Goal: Transaction & Acquisition: Purchase product/service

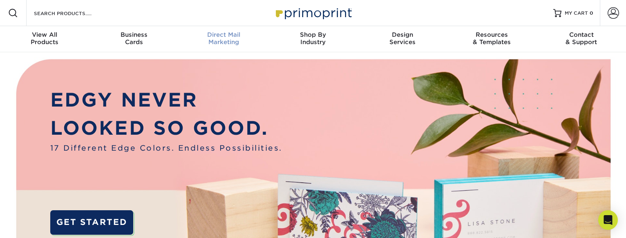
click at [217, 42] on div "Direct Mail Marketing" at bounding box center [223, 38] width 89 height 15
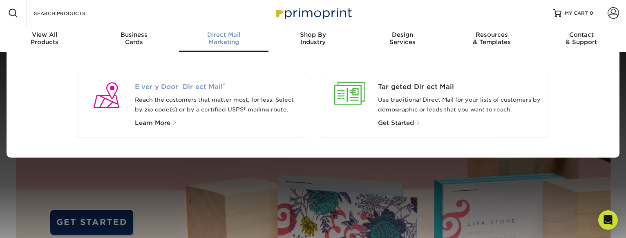
click at [201, 82] on span "Every Door Direct Mail ®" at bounding box center [217, 87] width 164 height 10
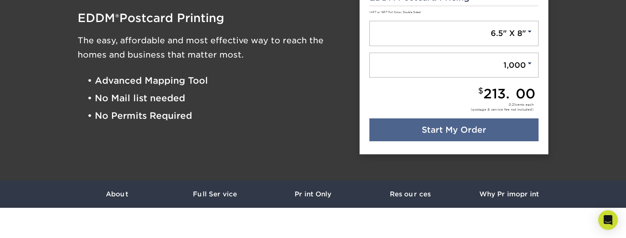
scroll to position [110, 0]
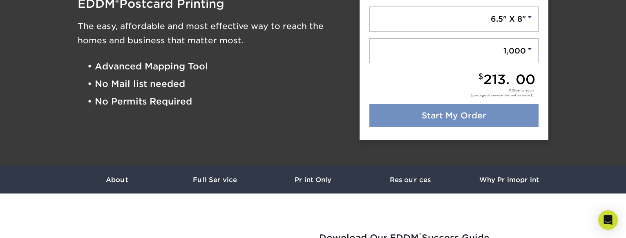
click at [484, 116] on link "Start My Order" at bounding box center [454, 115] width 170 height 23
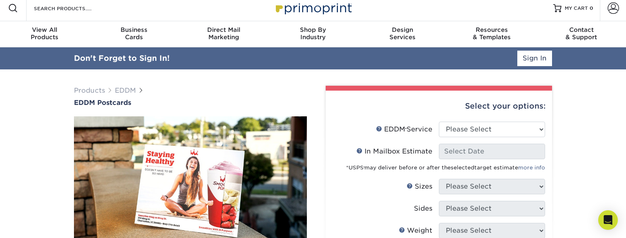
scroll to position [8, 0]
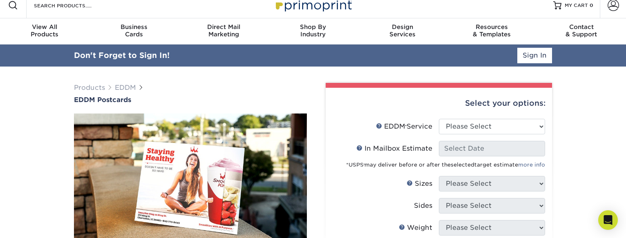
type input "[PERSON_NAME][EMAIL_ADDRESS][PERSON_NAME][DOMAIN_NAME]"
click at [530, 59] on link "Sign In" at bounding box center [534, 56] width 35 height 16
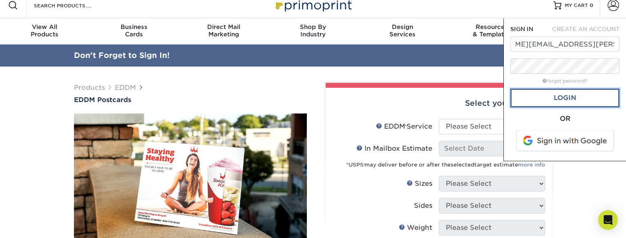
click at [560, 95] on link "Login" at bounding box center [564, 98] width 109 height 19
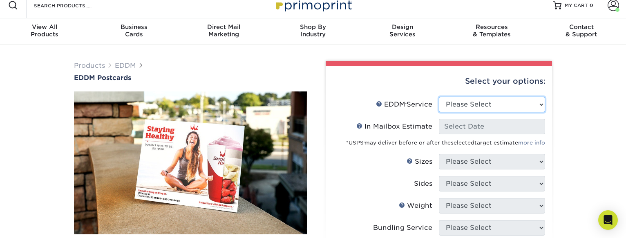
click at [506, 103] on select "Please Select Full Service Print Only" at bounding box center [492, 105] width 106 height 16
select select "full_service"
click at [439, 97] on select "Please Select Full Service Print Only" at bounding box center [492, 105] width 106 height 16
select select "-1"
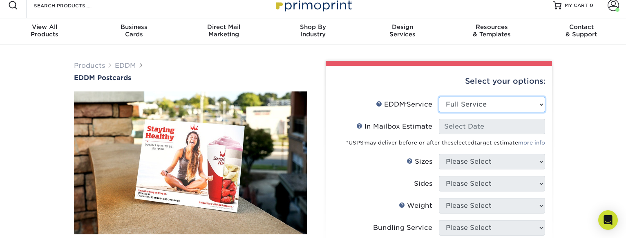
select select "-1"
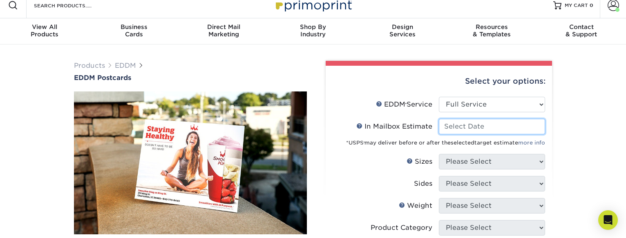
click at [498, 122] on input "In Mailbox Estimate Help In Mailbox Estimate" at bounding box center [492, 127] width 106 height 16
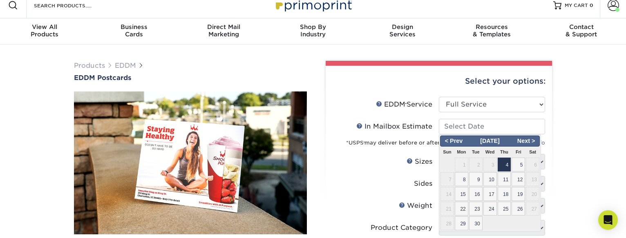
click at [509, 164] on span "4" at bounding box center [504, 165] width 13 height 14
type input "2025-09-04"
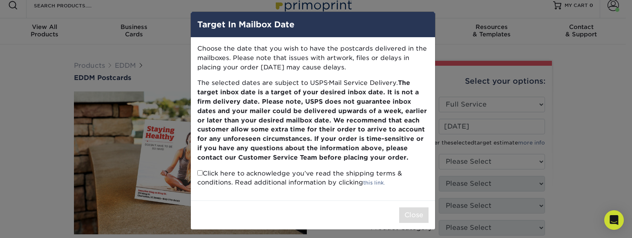
click at [197, 175] on input "checkbox" at bounding box center [199, 172] width 5 height 5
checkbox input "true"
click at [423, 215] on button "Close" at bounding box center [413, 216] width 29 height 16
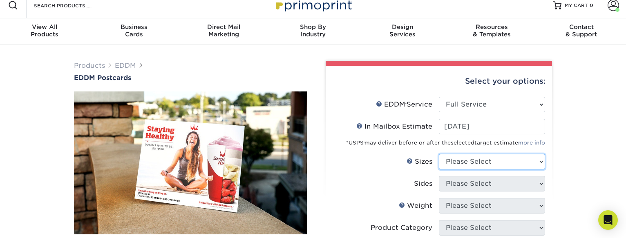
click at [482, 160] on select "Please Select 4.5" x 12" 6" x 12" 6.5" x 8" 6.5" x 9" 6.5" x 12" 7" x 8.5" 8" x…" at bounding box center [492, 162] width 106 height 16
select select "6.00x12.00"
click at [439, 154] on select "Please Select 4.5" x 12" 6" x 12" 6.5" x 8" 6.5" x 9" 6.5" x 12" 7" x 8.5" 8" x…" at bounding box center [492, 162] width 106 height 16
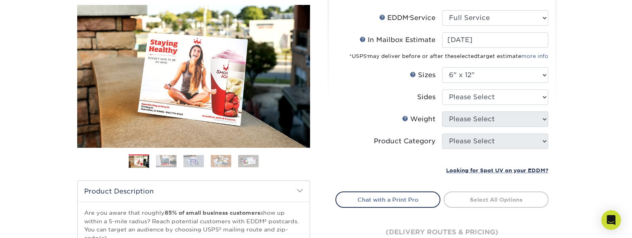
scroll to position [98, 0]
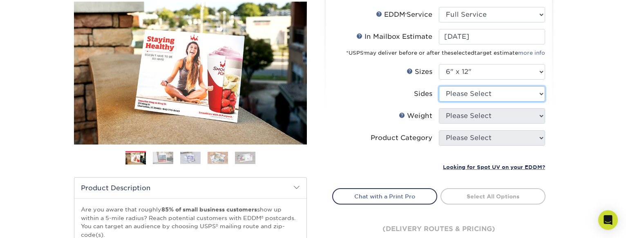
click at [511, 95] on select "Please Select Print Both Sides Print Front Only" at bounding box center [492, 94] width 106 height 16
select select "13abbda7-1d64-4f25-8bb2-c179b224825d"
click at [439, 86] on select "Please Select Print Both Sides Print Front Only" at bounding box center [492, 94] width 106 height 16
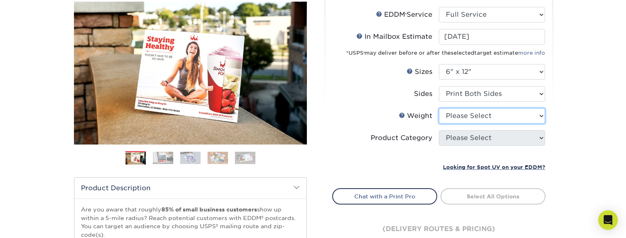
click at [494, 113] on select "Please Select 14PT 16PT" at bounding box center [492, 116] width 106 height 16
select select "16PT"
click at [439, 108] on select "Please Select 14PT 16PT" at bounding box center [492, 116] width 106 height 16
click at [0, 0] on select at bounding box center [0, 0] width 0 height 0
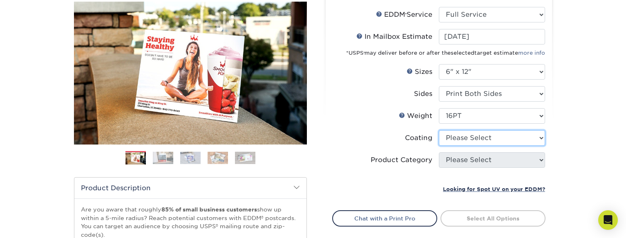
select select "121bb7b5-3b4d-429f-bd8d-bbf80e953313"
click at [439, 130] on select at bounding box center [492, 138] width 106 height 16
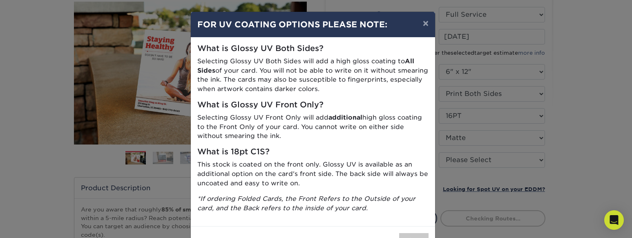
click at [575, 99] on div "× FOR UV COATING OPTIONS PLEASE NOTE: What is Glossy UV Both Sides? Selecting G…" at bounding box center [316, 119] width 632 height 238
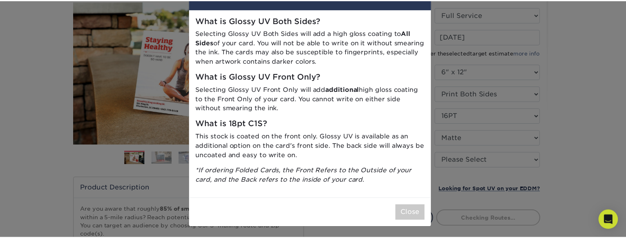
scroll to position [29, 0]
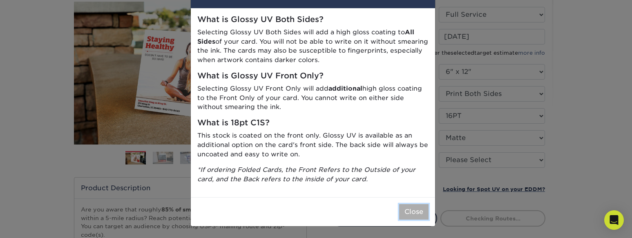
click at [420, 212] on button "Close" at bounding box center [413, 212] width 29 height 16
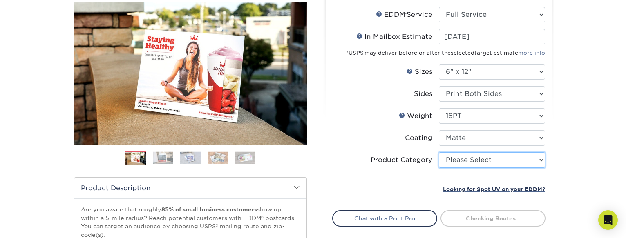
click at [497, 159] on select "Please Select Postcards" at bounding box center [492, 160] width 106 height 16
select select "9b7272e0-d6c8-4c3c-8e97-d3a1bcdab858"
click at [439, 152] on select "Please Select Postcards" at bounding box center [492, 160] width 106 height 16
click at [583, 93] on div "Products EDDM EDDM Postcards Previous Next" at bounding box center [313, 173] width 626 height 436
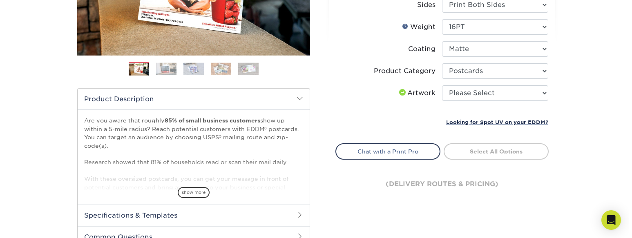
scroll to position [187, 0]
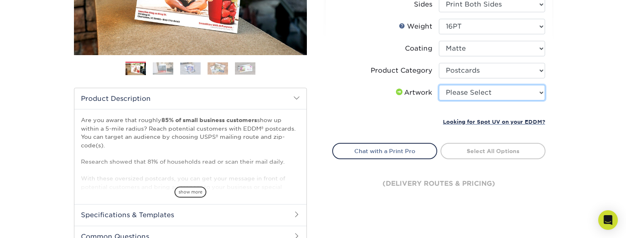
click at [515, 92] on select "Please Select I will upload files I need a design - $150" at bounding box center [492, 93] width 106 height 16
select select "upload"
click at [439, 85] on select "Please Select I will upload files I need a design - $150" at bounding box center [492, 93] width 106 height 16
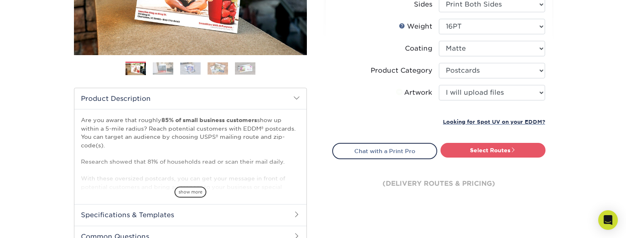
click at [576, 79] on div "Products EDDM EDDM Postcards Previous Next" at bounding box center [313, 83] width 626 height 436
click at [508, 147] on link "Select Routes" at bounding box center [492, 150] width 105 height 15
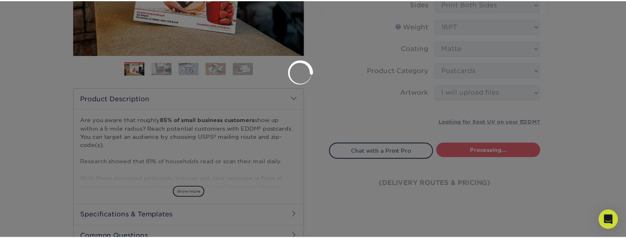
scroll to position [0, 0]
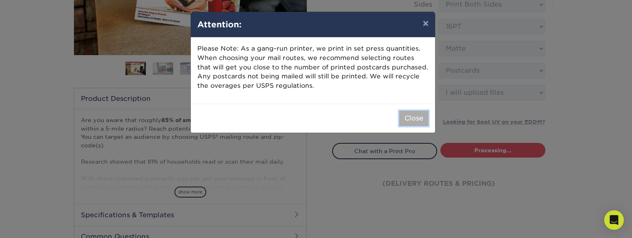
click at [411, 116] on button "Close" at bounding box center [413, 119] width 29 height 16
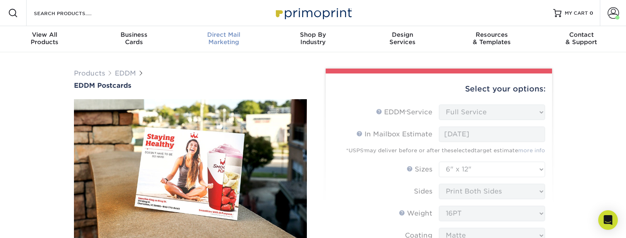
click at [230, 39] on div "Direct Mail Marketing" at bounding box center [223, 38] width 89 height 15
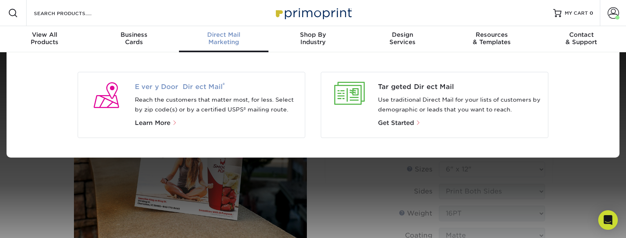
click at [203, 87] on span "Every Door Direct Mail ®" at bounding box center [217, 87] width 164 height 10
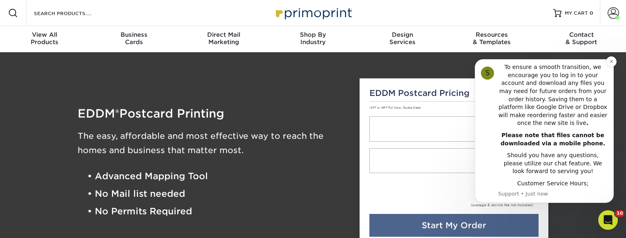
scroll to position [208, 0]
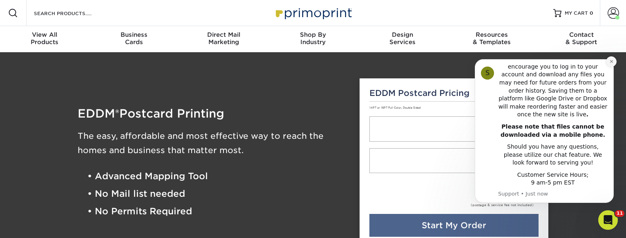
click at [611, 61] on icon "Dismiss notification" at bounding box center [611, 61] width 3 height 3
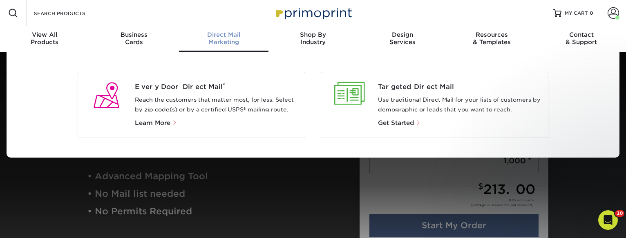
click at [215, 42] on div "Direct Mail Marketing" at bounding box center [223, 38] width 89 height 15
click at [203, 87] on span "Every Door Direct Mail ®" at bounding box center [217, 87] width 164 height 10
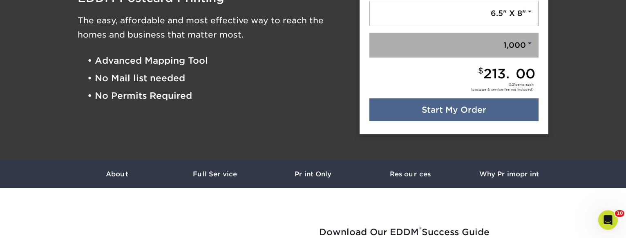
scroll to position [154, 0]
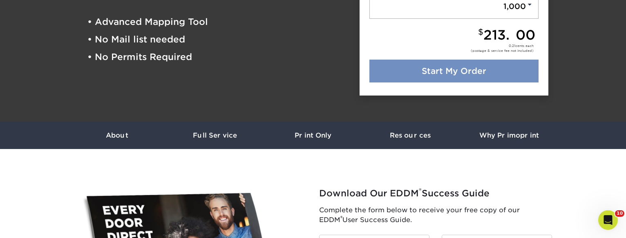
click at [475, 71] on link "Start My Order" at bounding box center [454, 71] width 170 height 23
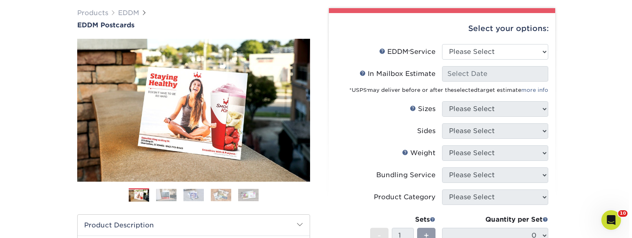
scroll to position [61, 0]
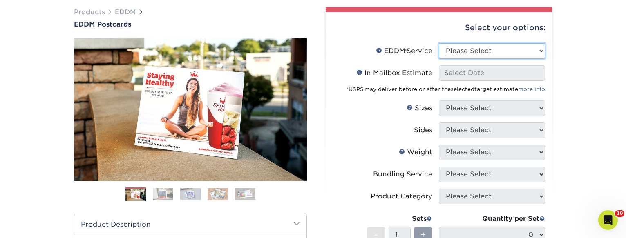
click at [487, 47] on select "Please Select Full Service Print Only" at bounding box center [492, 51] width 106 height 16
select select "full_service"
click at [439, 43] on select "Please Select Full Service Print Only" at bounding box center [492, 51] width 106 height 16
select select "-1"
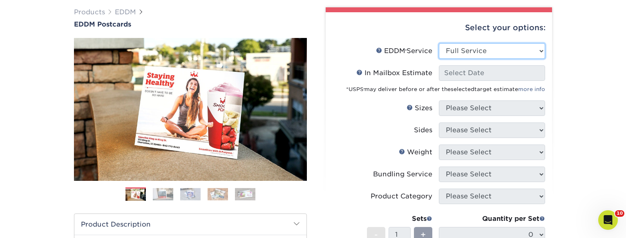
select select "-1"
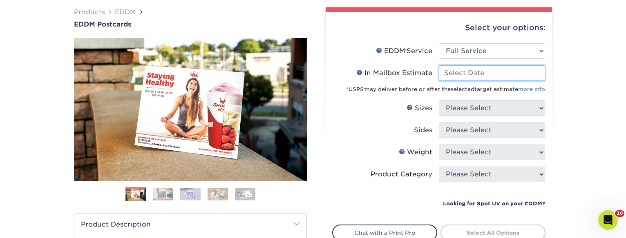
click at [482, 70] on input "In Mailbox Estimate Help In Mailbox Estimate" at bounding box center [492, 73] width 106 height 16
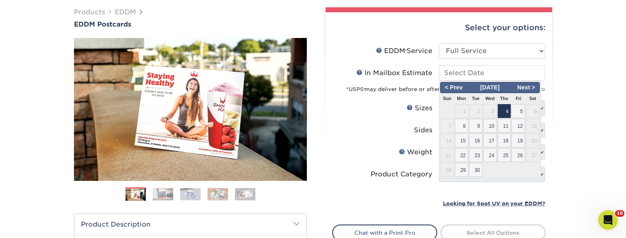
click at [503, 106] on span "4" at bounding box center [504, 111] width 13 height 14
type input "2025-09-04"
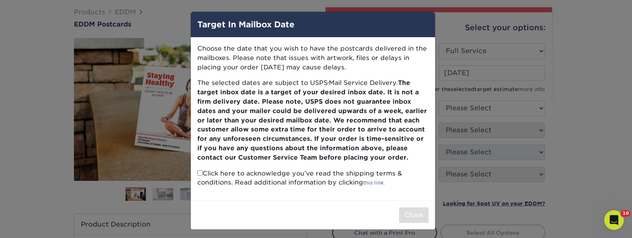
click at [197, 172] on input "checkbox" at bounding box center [199, 172] width 5 height 5
checkbox input "true"
click at [408, 217] on button "Close" at bounding box center [413, 216] width 29 height 16
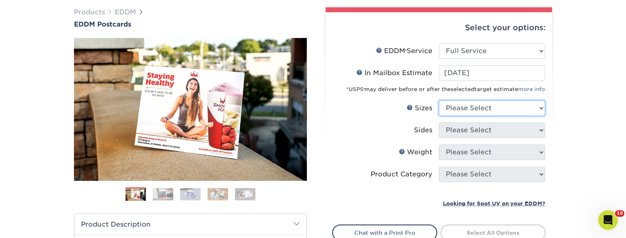
click at [468, 107] on select "Please Select 4.5" x 12" 6" x 12" 6.5" x 8" 6.5" x 9" 6.5" x 12" 7" x 8.5" 8" x…" at bounding box center [492, 108] width 106 height 16
select select "6.50x9.00"
click at [439, 100] on select "Please Select 4.5" x 12" 6" x 12" 6.5" x 8" 6.5" x 9" 6.5" x 12" 7" x 8.5" 8" x…" at bounding box center [492, 108] width 106 height 16
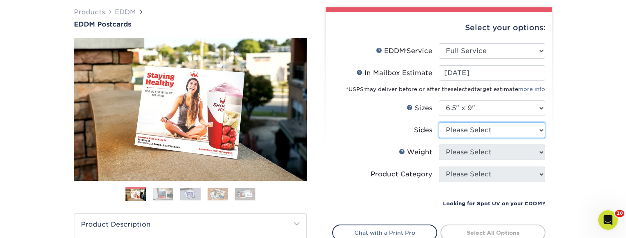
click at [493, 128] on select "Please Select Print Both Sides Print Front Only" at bounding box center [492, 131] width 106 height 16
select select "13abbda7-1d64-4f25-8bb2-c179b224825d"
click at [439, 123] on select "Please Select Print Both Sides Print Front Only" at bounding box center [492, 131] width 106 height 16
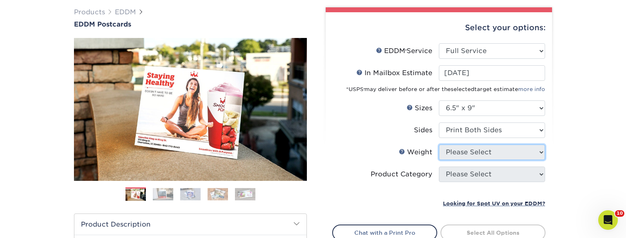
click at [496, 152] on select "Please Select" at bounding box center [492, 153] width 106 height 16
select select "16PT"
click at [439, 145] on select "Please Select 16PT 14PT" at bounding box center [492, 153] width 106 height 16
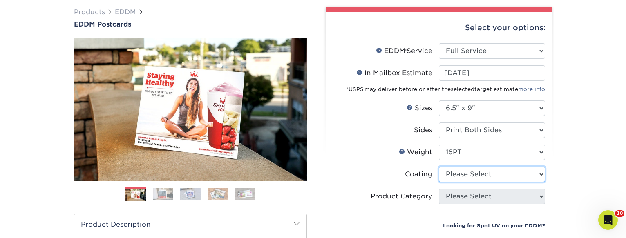
click at [511, 175] on select at bounding box center [492, 175] width 106 height 16
select select "121bb7b5-3b4d-429f-bd8d-bbf80e953313"
click at [439, 167] on select at bounding box center [492, 175] width 106 height 16
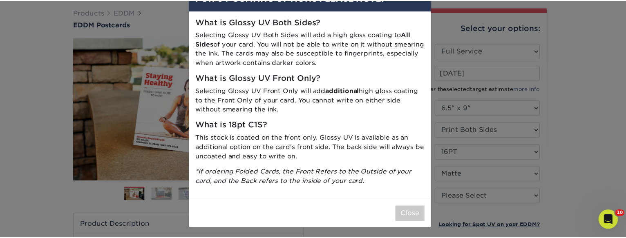
scroll to position [29, 0]
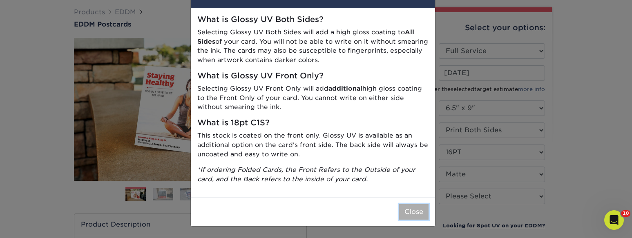
click at [405, 207] on button "Close" at bounding box center [413, 212] width 29 height 16
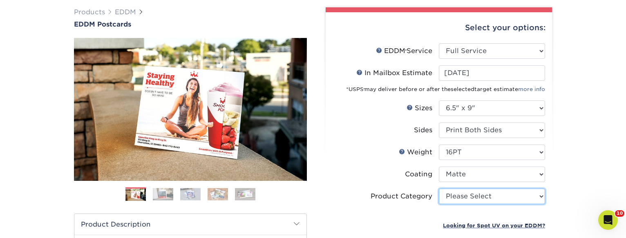
click at [488, 196] on select "Please Select Postcards" at bounding box center [492, 197] width 106 height 16
select select "9b7272e0-d6c8-4c3c-8e97-d3a1bcdab858"
click at [439, 189] on select "Please Select Postcards" at bounding box center [492, 197] width 106 height 16
click at [578, 127] on div "Products EDDM EDDM Postcards Previous Next" at bounding box center [313, 209] width 626 height 436
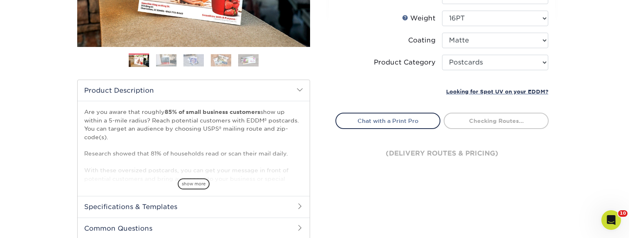
scroll to position [214, 0]
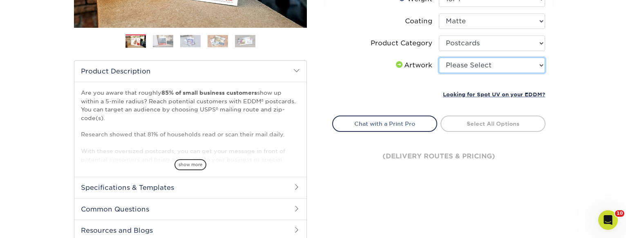
click at [491, 68] on select "Please Select I will upload files I need a design - $150" at bounding box center [492, 66] width 106 height 16
select select "upload"
click at [439, 58] on select "Please Select I will upload files I need a design - $150" at bounding box center [492, 66] width 106 height 16
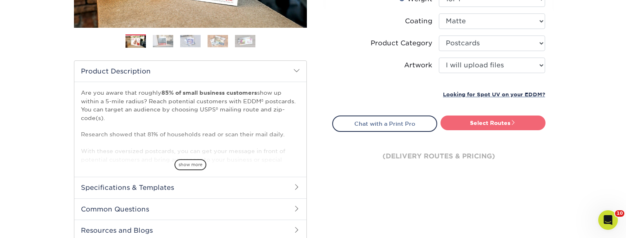
click at [473, 123] on link "Select Routes" at bounding box center [492, 123] width 105 height 15
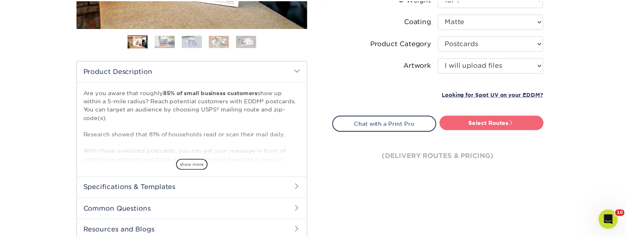
scroll to position [0, 0]
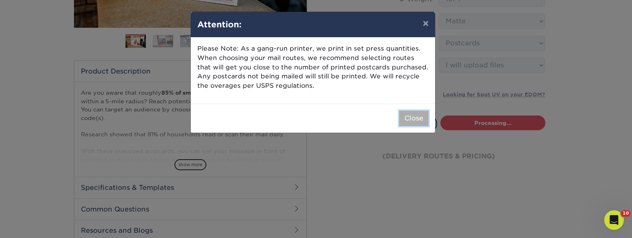
click at [411, 121] on button "Close" at bounding box center [413, 119] width 29 height 16
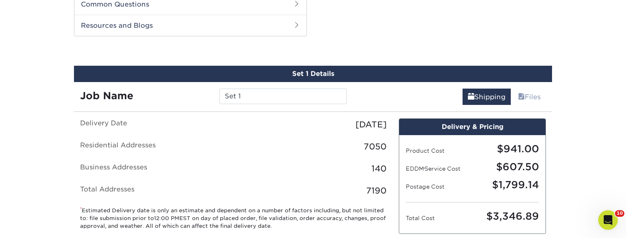
scroll to position [415, 0]
